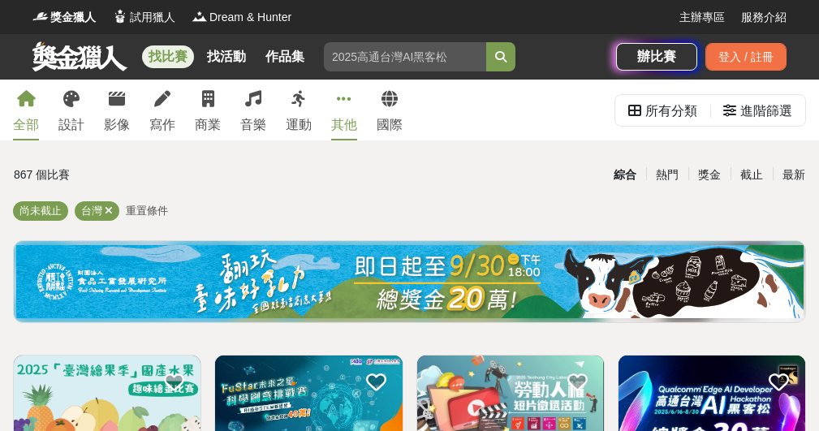
click at [352, 126] on div "其他" at bounding box center [344, 124] width 26 height 19
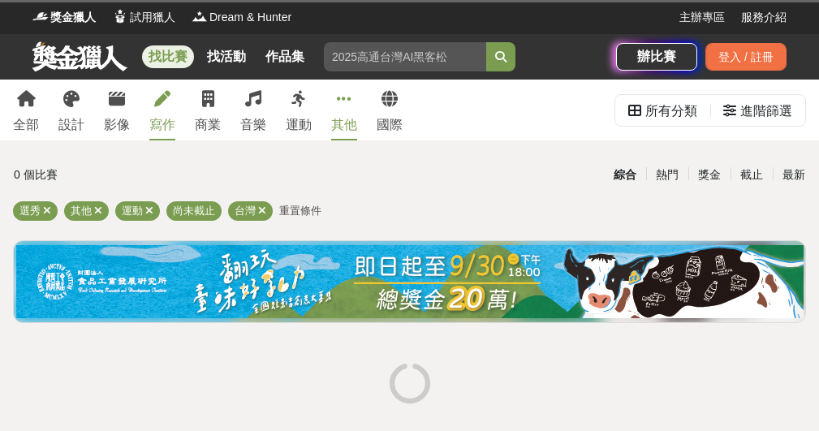
click at [169, 117] on div "寫作" at bounding box center [162, 124] width 26 height 19
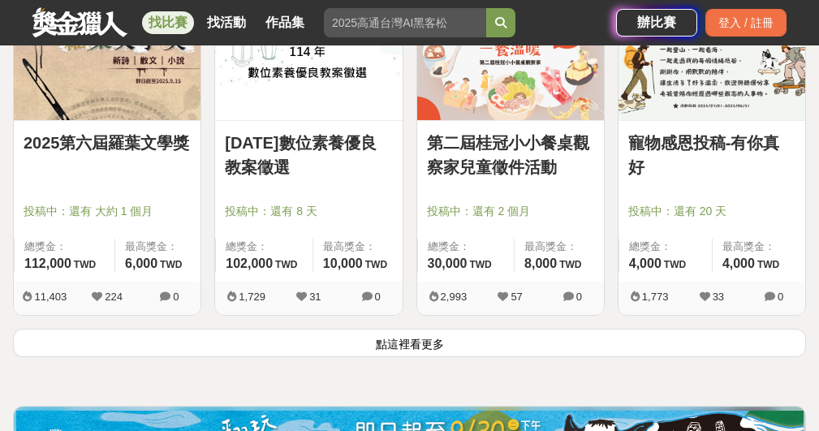
scroll to position [1983, 0]
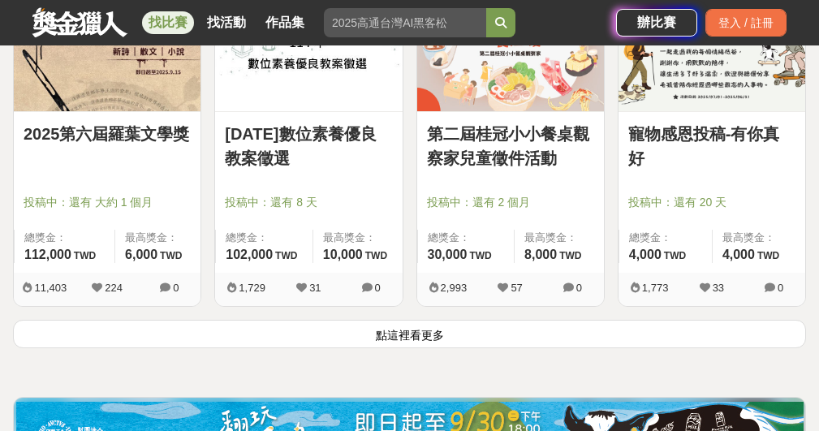
click at [397, 335] on button "點這裡看更多" at bounding box center [409, 334] width 793 height 28
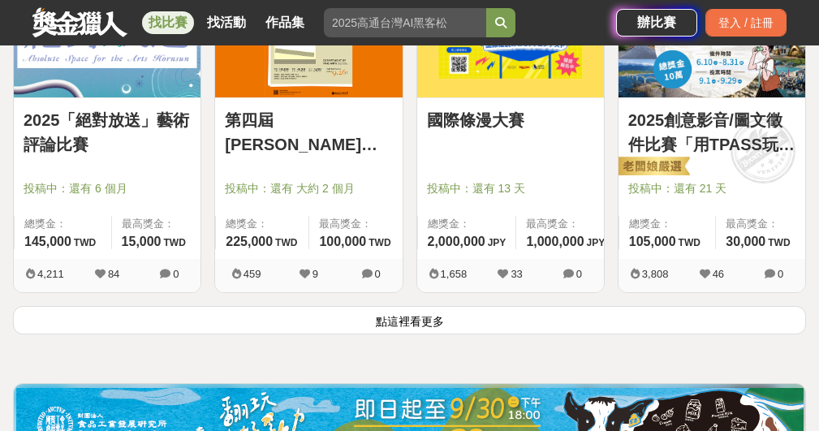
scroll to position [3951, 0]
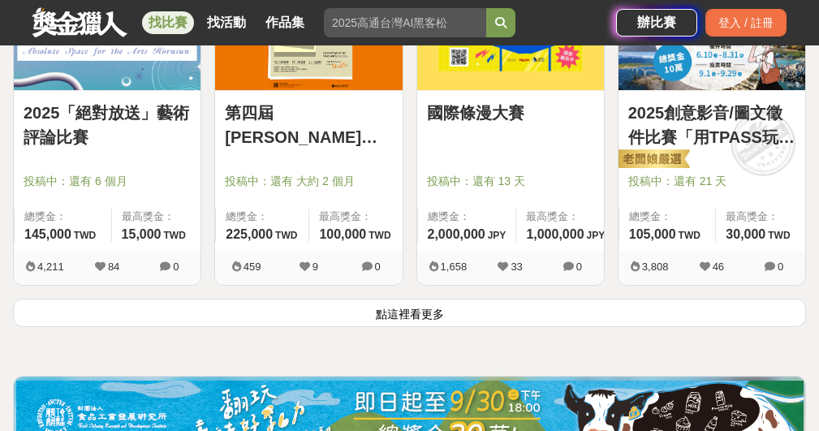
click at [369, 315] on button "點這裡看更多" at bounding box center [409, 313] width 793 height 28
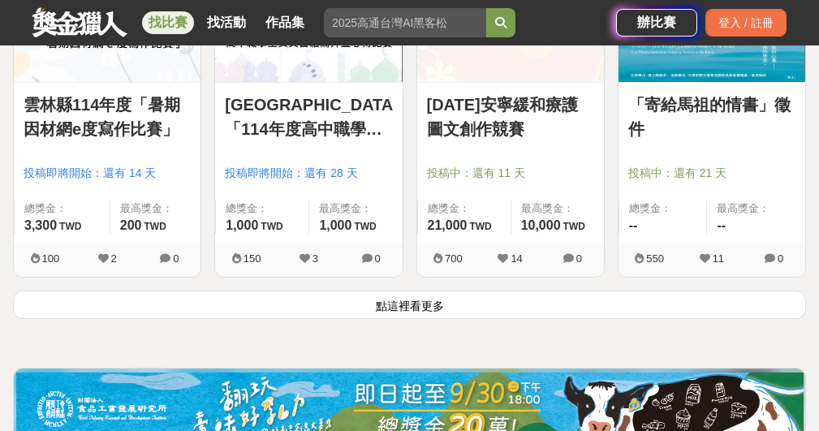
scroll to position [5962, 0]
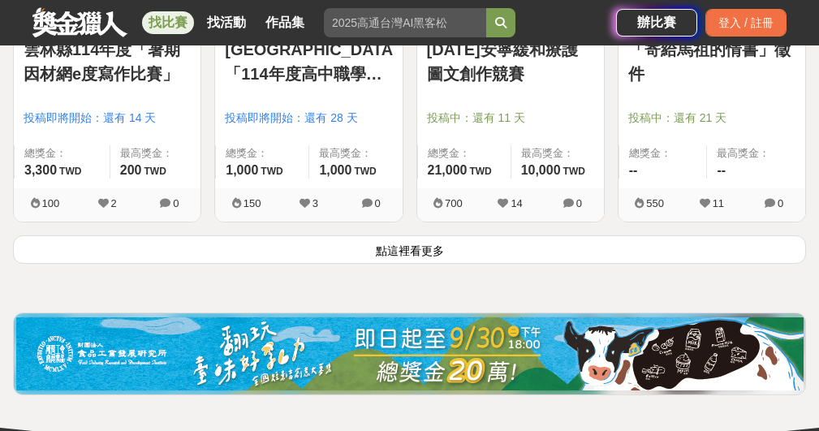
click at [389, 257] on button "點這裡看更多" at bounding box center [409, 249] width 793 height 28
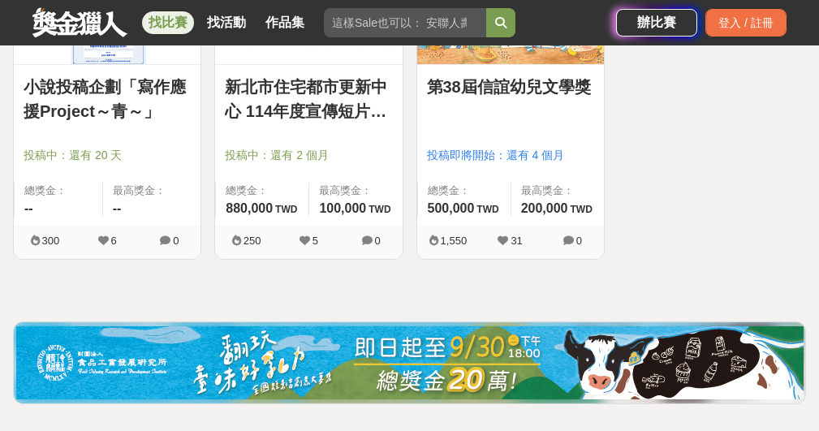
scroll to position [7230, 0]
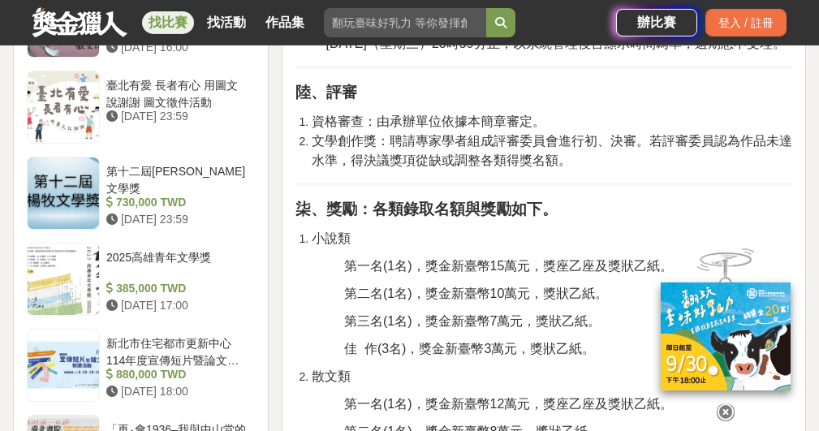
scroll to position [1920, 0]
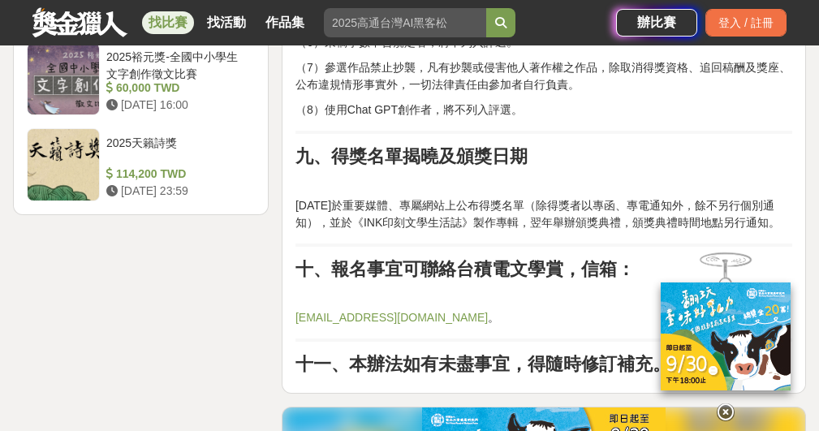
scroll to position [2313, 0]
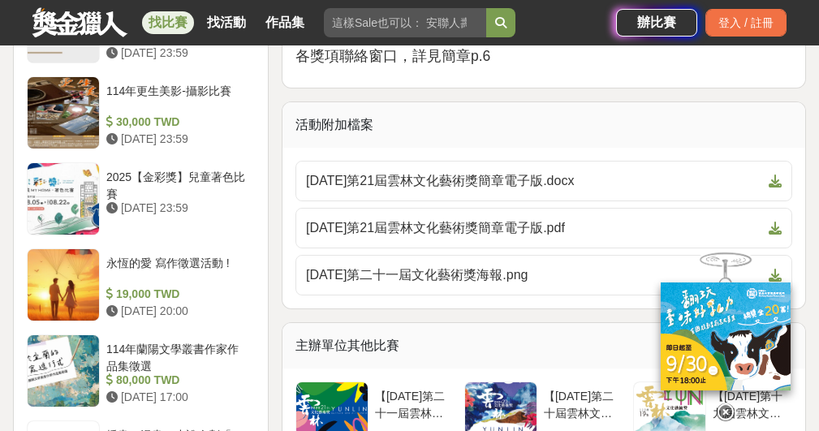
scroll to position [1870, 0]
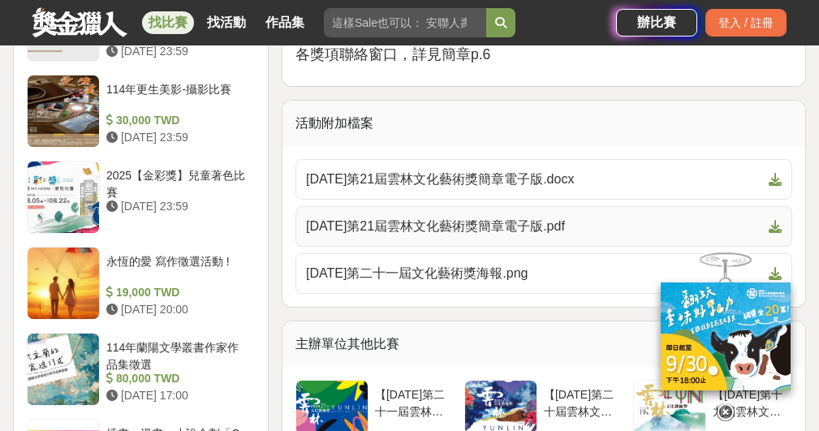
click at [433, 231] on span "114年第21屆雲林文化藝術獎簡章電子版.pdf" at bounding box center [534, 226] width 456 height 19
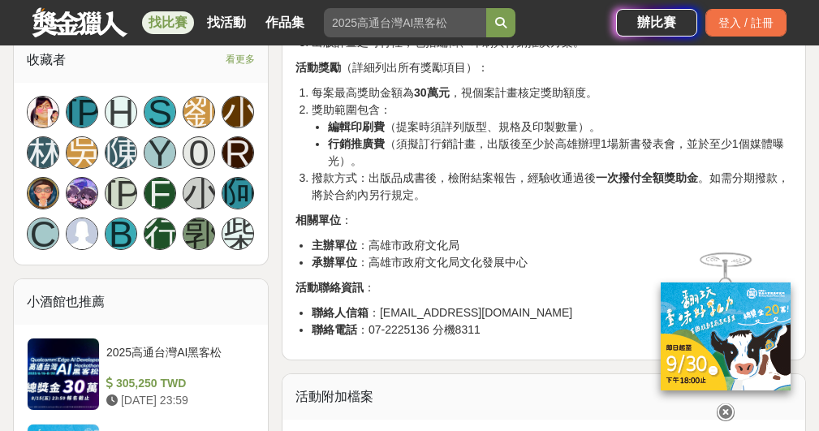
scroll to position [1106, 0]
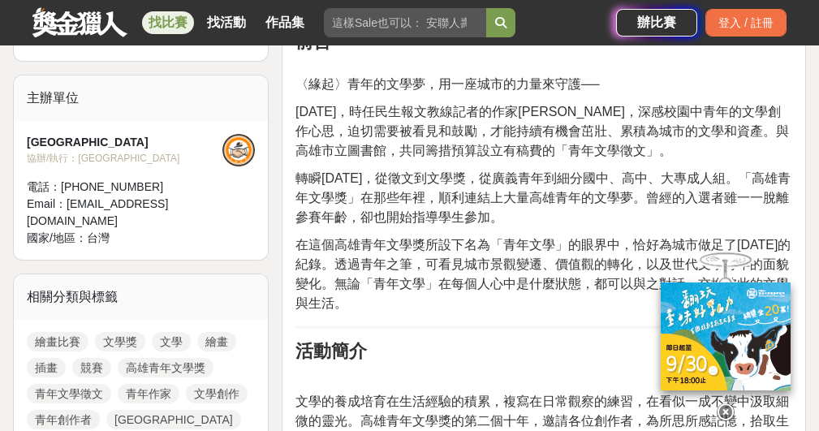
scroll to position [571, 0]
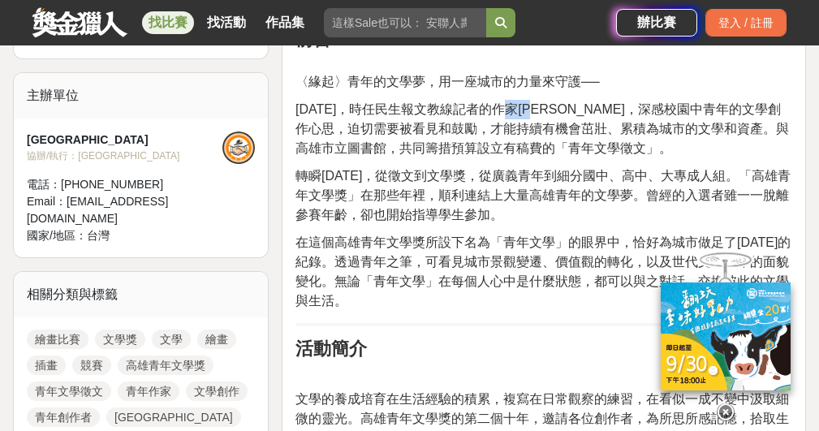
drag, startPoint x: 574, startPoint y: 111, endPoint x: 533, endPoint y: 109, distance: 40.6
click at [533, 109] on span "[DATE]，時任民生報文教線記者的作家[PERSON_NAME]，深感校園中青年的文學創作心思，迫切需要被看見和鼓勵，才能持續有機會茁壯、累積為城市的文學和…" at bounding box center [541, 128] width 493 height 53
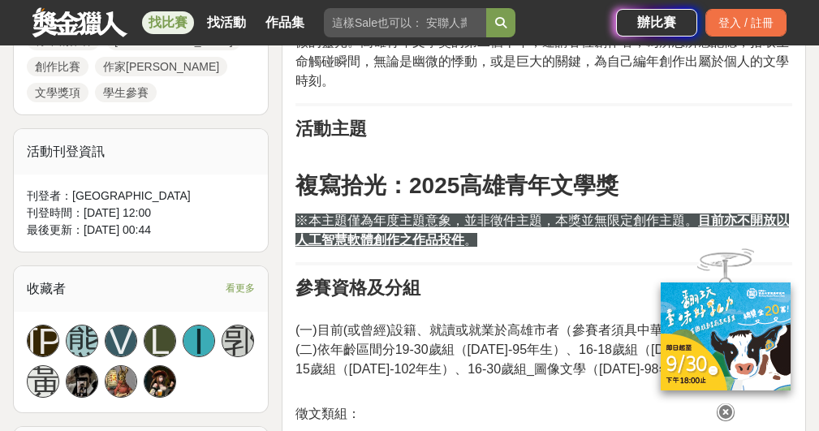
scroll to position [950, 0]
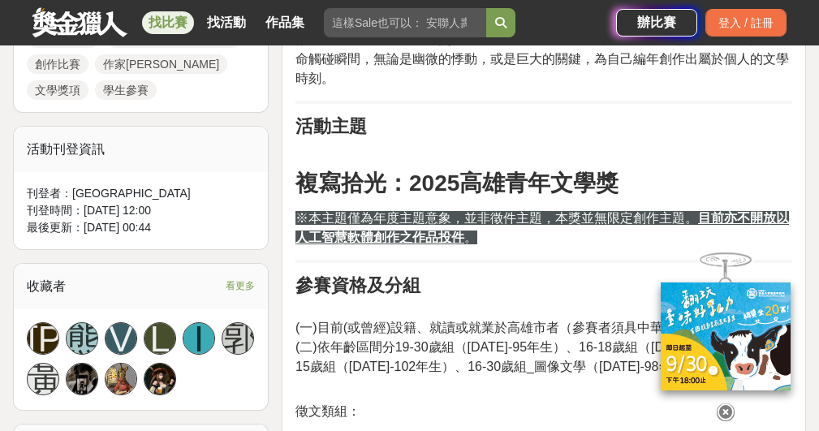
click at [368, 128] on h2 "活動主題" at bounding box center [543, 127] width 497 height 22
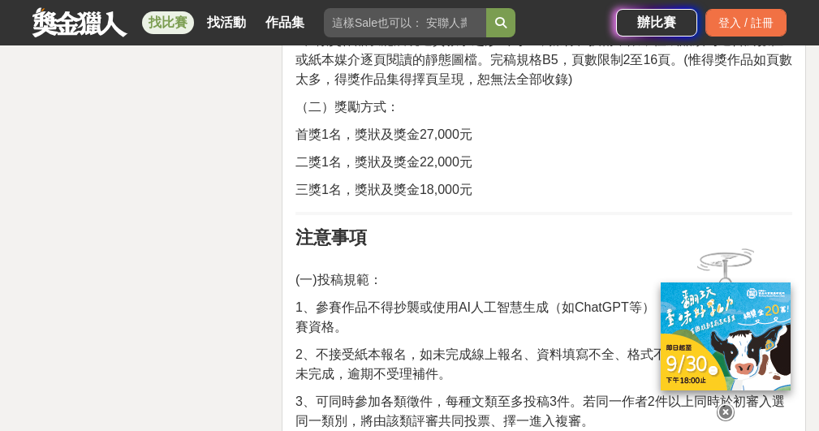
scroll to position [3563, 0]
